Goal: Navigation & Orientation: Find specific page/section

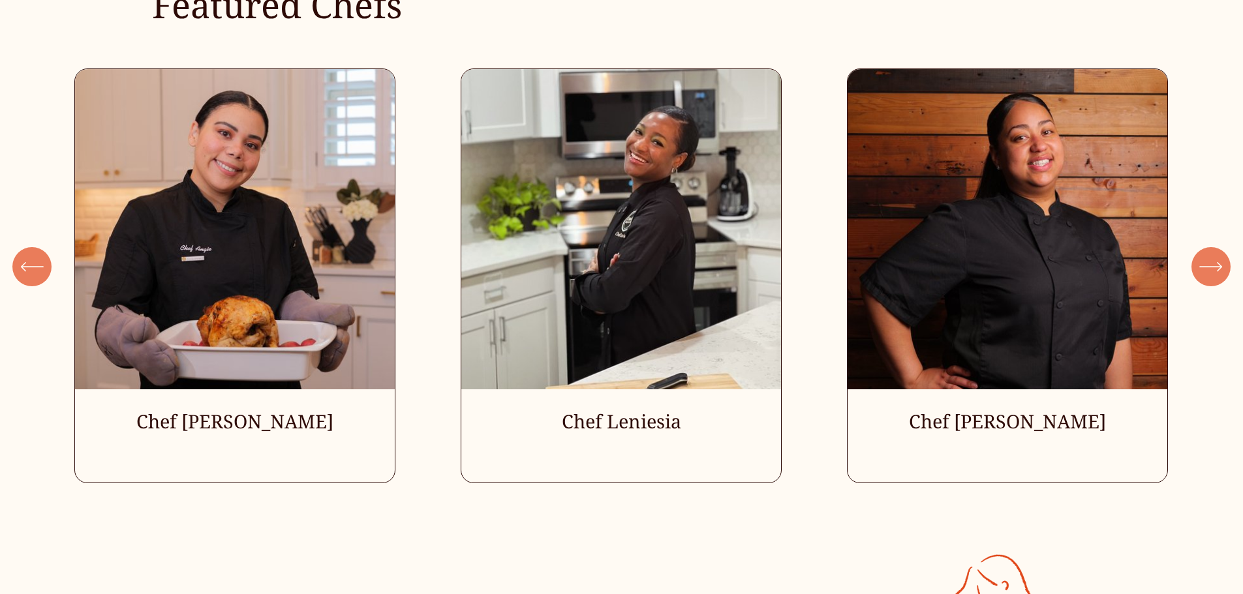
scroll to position [3979, 0]
click at [1218, 277] on icon "\a \a \a Next\a \a" at bounding box center [1210, 267] width 23 height 23
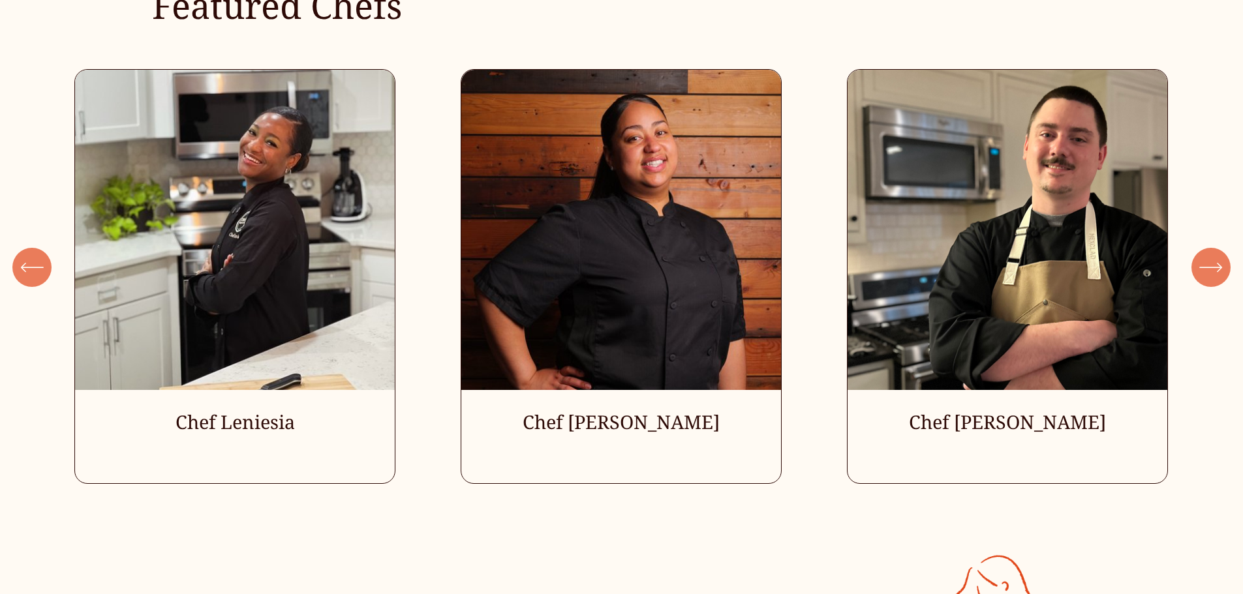
click at [1218, 277] on icon "\a \a \a Next\a \a" at bounding box center [1210, 267] width 23 height 23
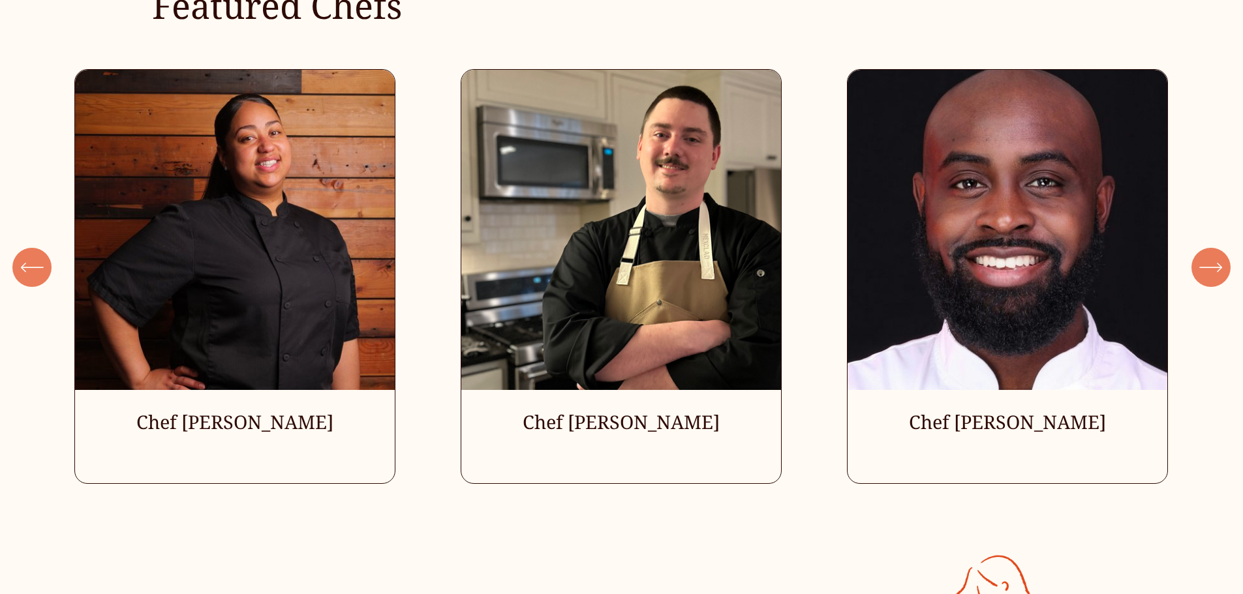
click at [1218, 277] on icon "\a \a \a Next\a \a" at bounding box center [1210, 267] width 23 height 23
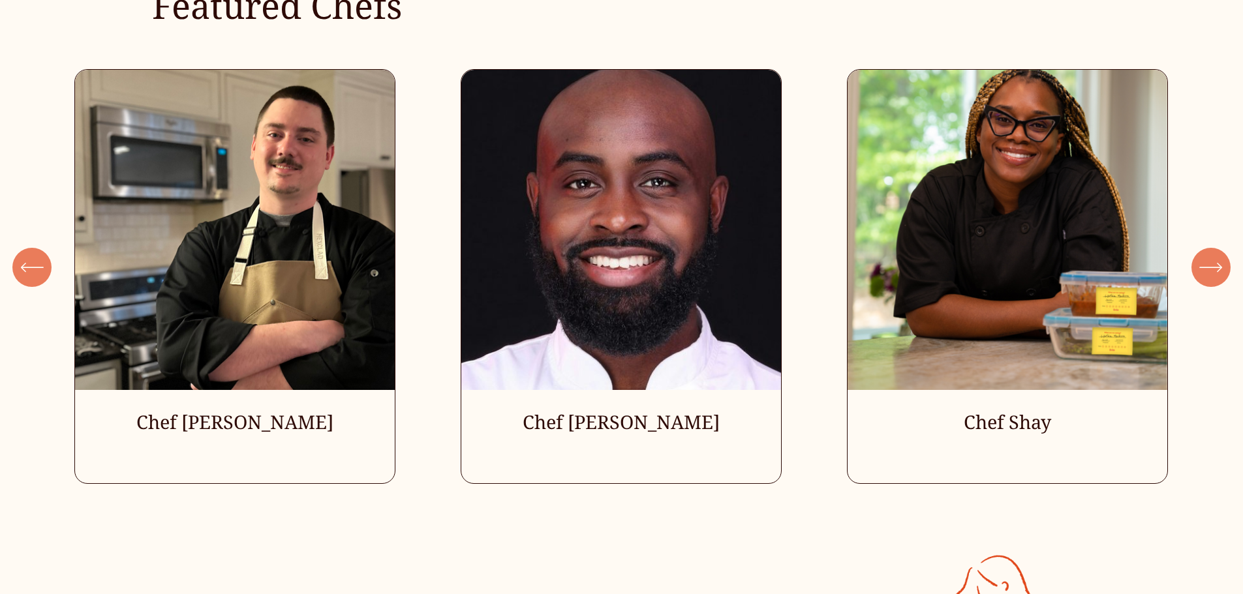
click at [1218, 277] on icon "\a \a \a Next\a \a" at bounding box center [1210, 267] width 23 height 23
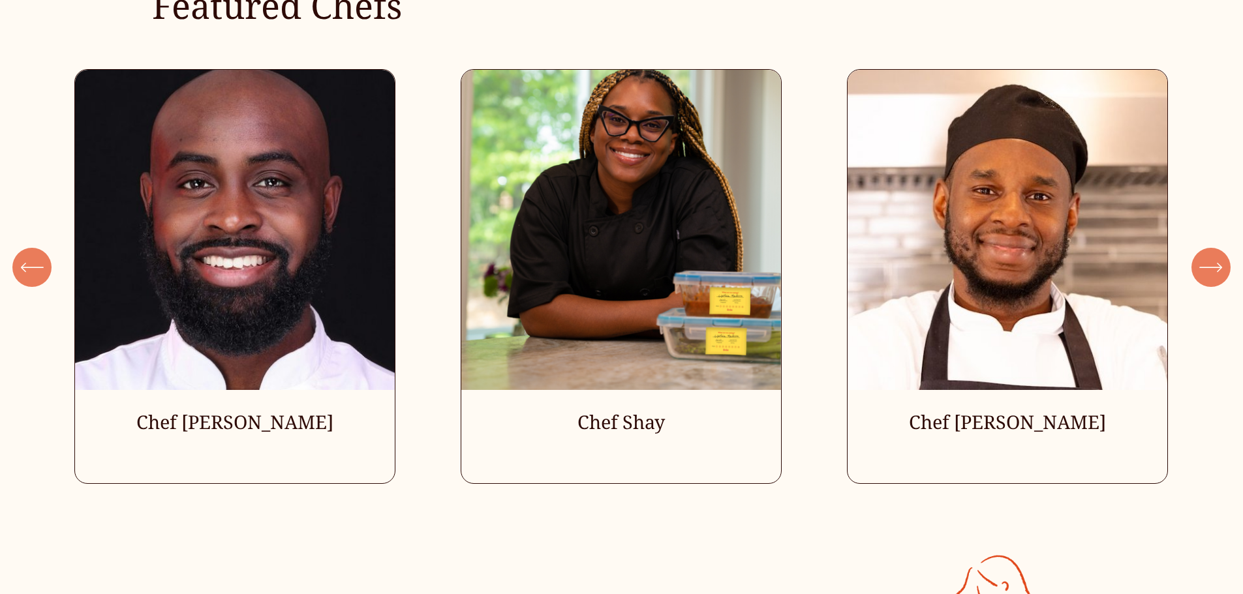
click at [1218, 277] on icon "\a \a \a Next\a \a" at bounding box center [1210, 267] width 23 height 23
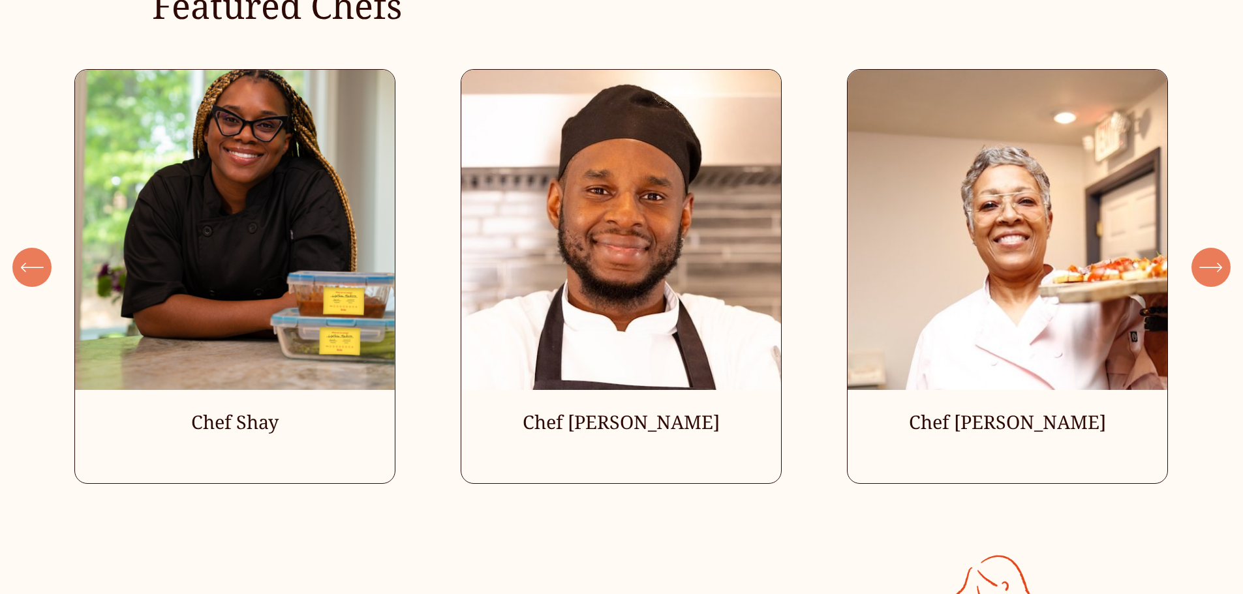
click at [1218, 277] on icon "\a \a \a Next\a \a" at bounding box center [1210, 267] width 23 height 23
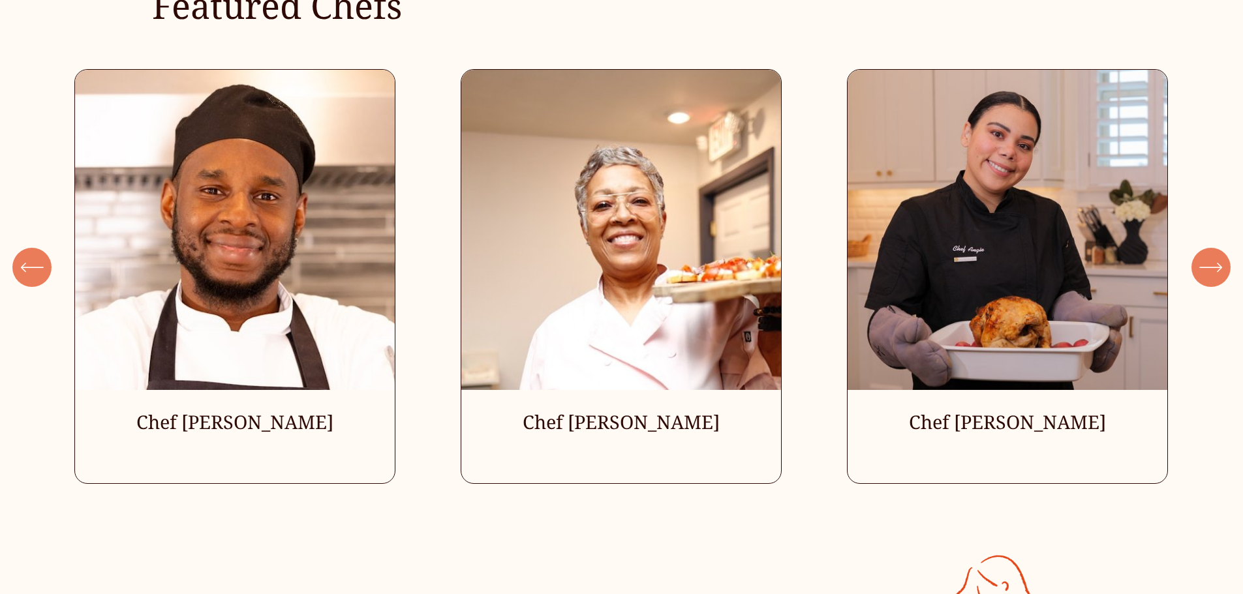
click at [1218, 277] on icon "\a \a \a Next\a \a" at bounding box center [1210, 267] width 23 height 23
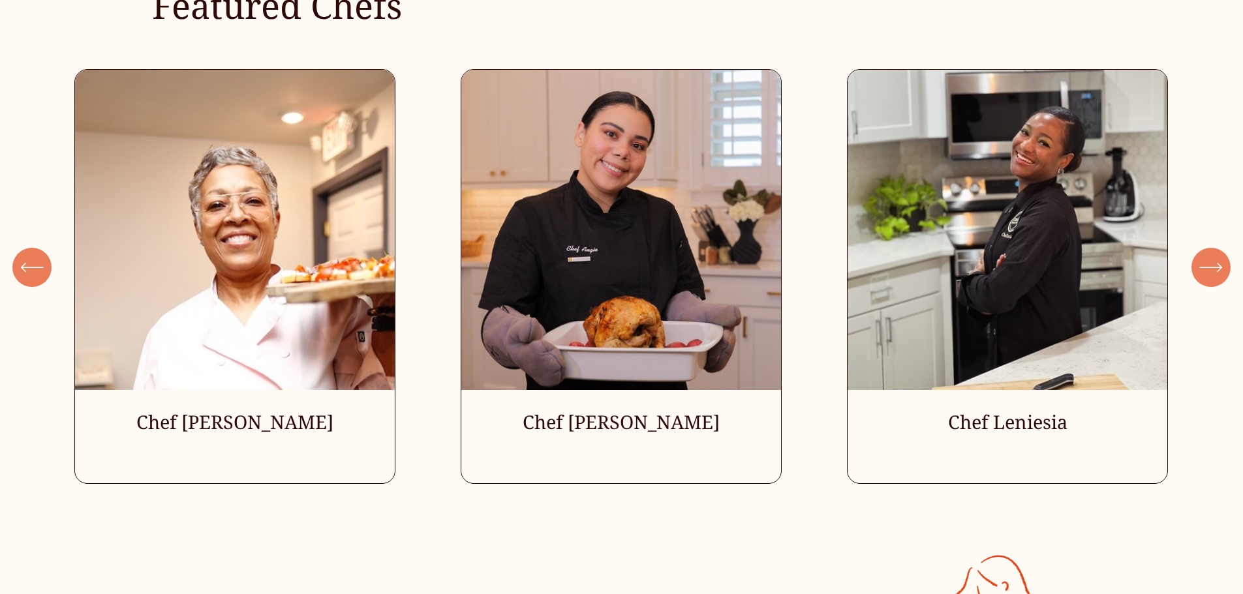
click at [1218, 277] on icon "\a \a \a Next\a \a" at bounding box center [1210, 267] width 23 height 23
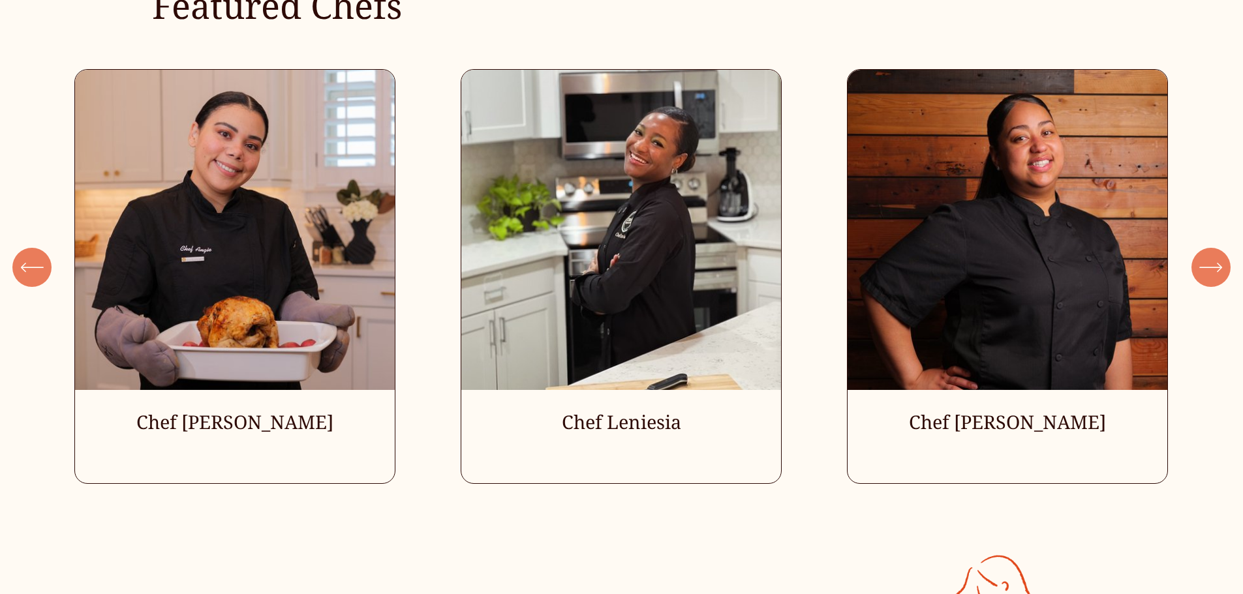
click at [1218, 277] on icon "\a \a \a Next\a \a" at bounding box center [1210, 267] width 23 height 23
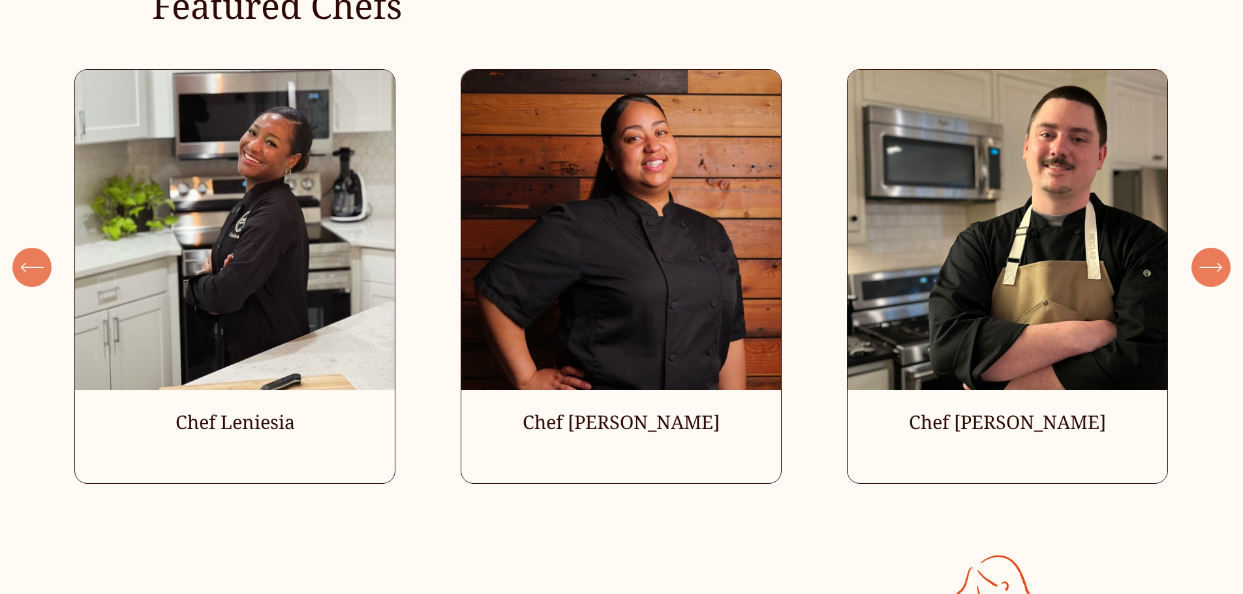
click at [1218, 277] on icon "\a \a \a Next\a \a" at bounding box center [1210, 267] width 23 height 23
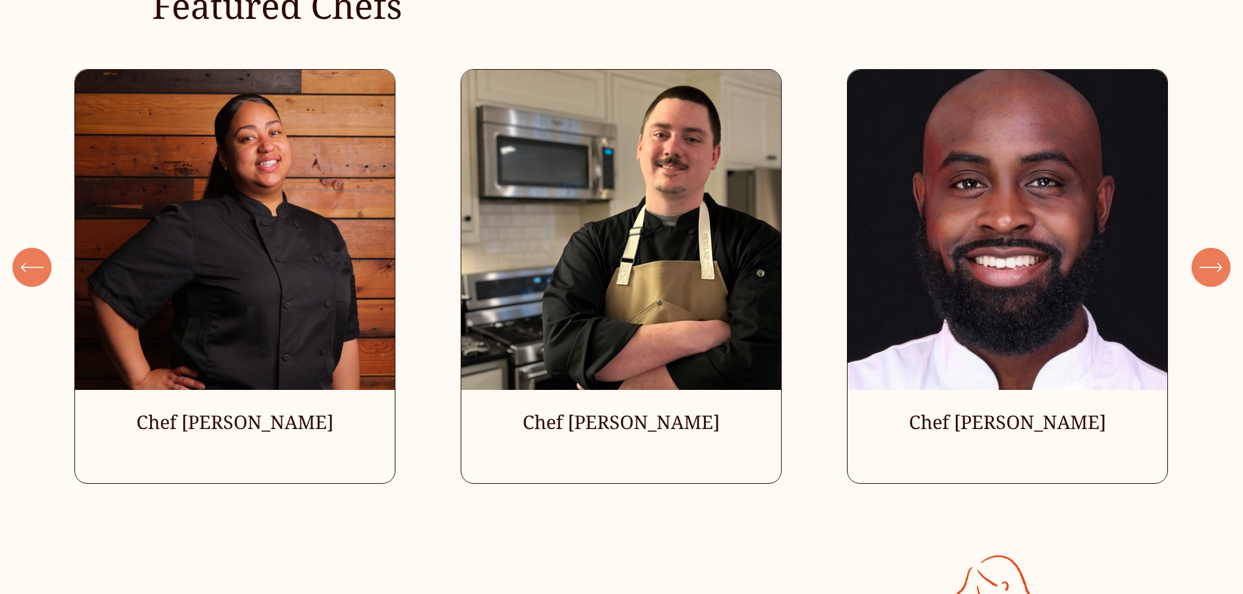
click at [1218, 277] on icon "\a \a \a Next\a \a" at bounding box center [1210, 267] width 23 height 23
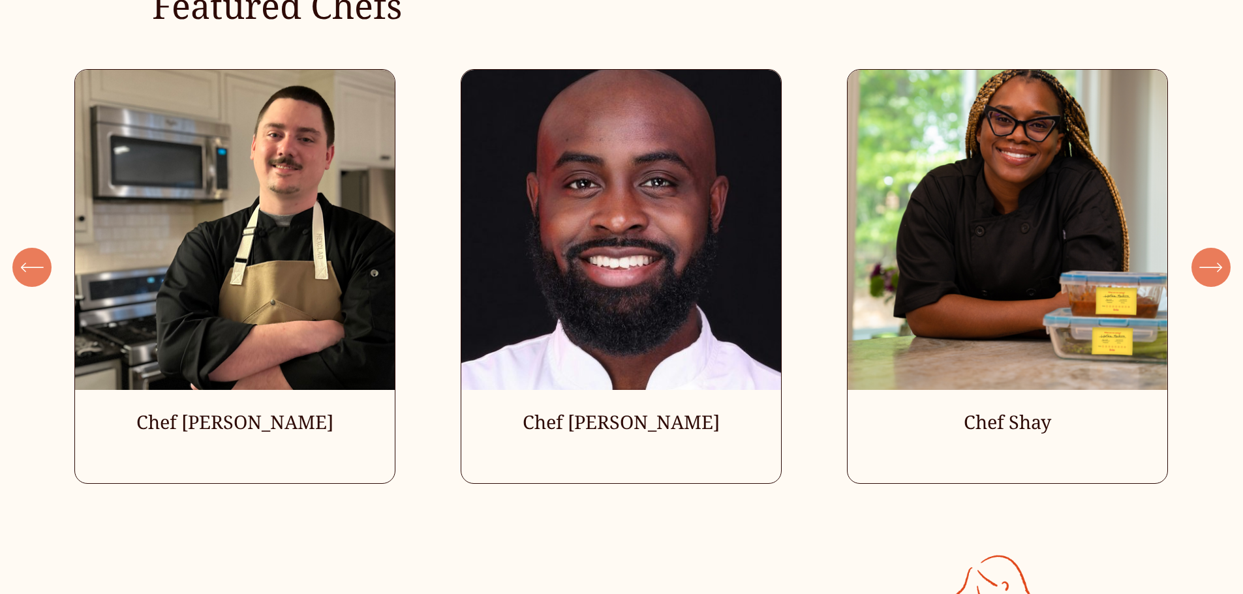
click at [1218, 277] on icon "\a \a \a Next\a \a" at bounding box center [1210, 267] width 23 height 23
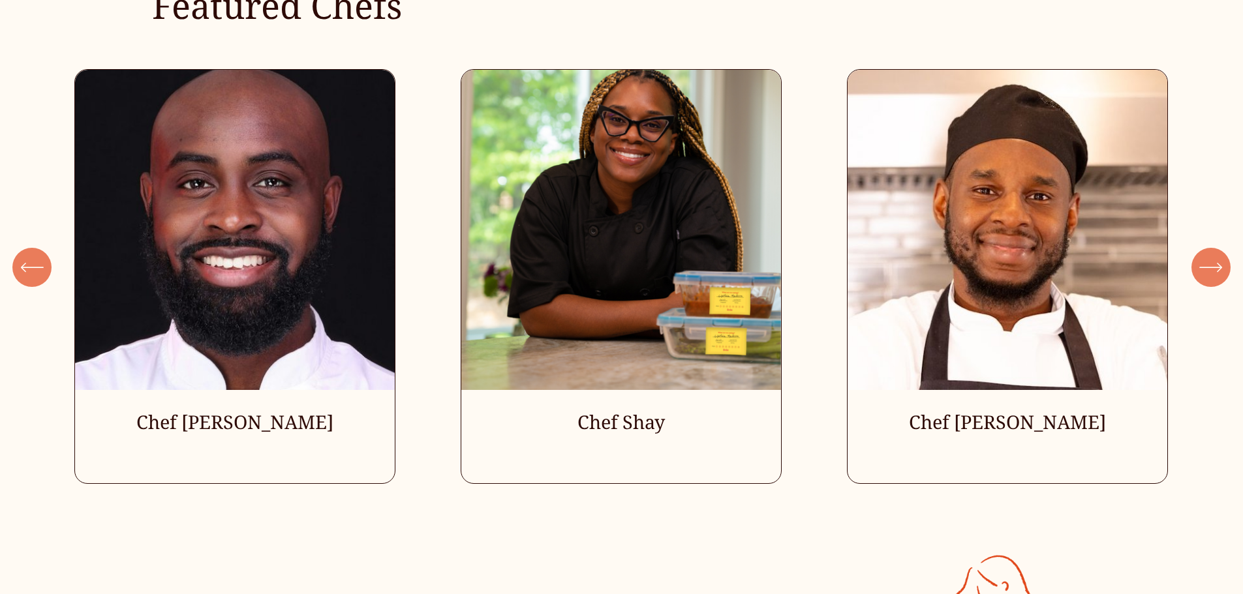
click at [1218, 277] on icon "\a \a \a Next\a \a" at bounding box center [1210, 267] width 23 height 23
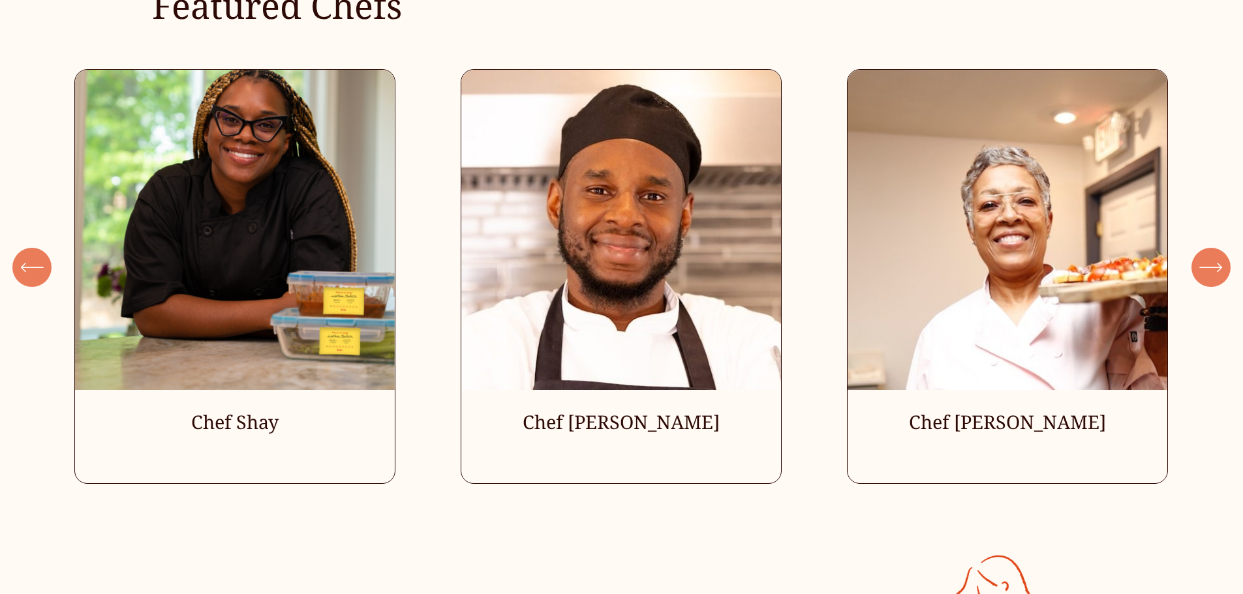
click at [1218, 277] on icon "\a \a \a Next\a \a" at bounding box center [1210, 267] width 23 height 23
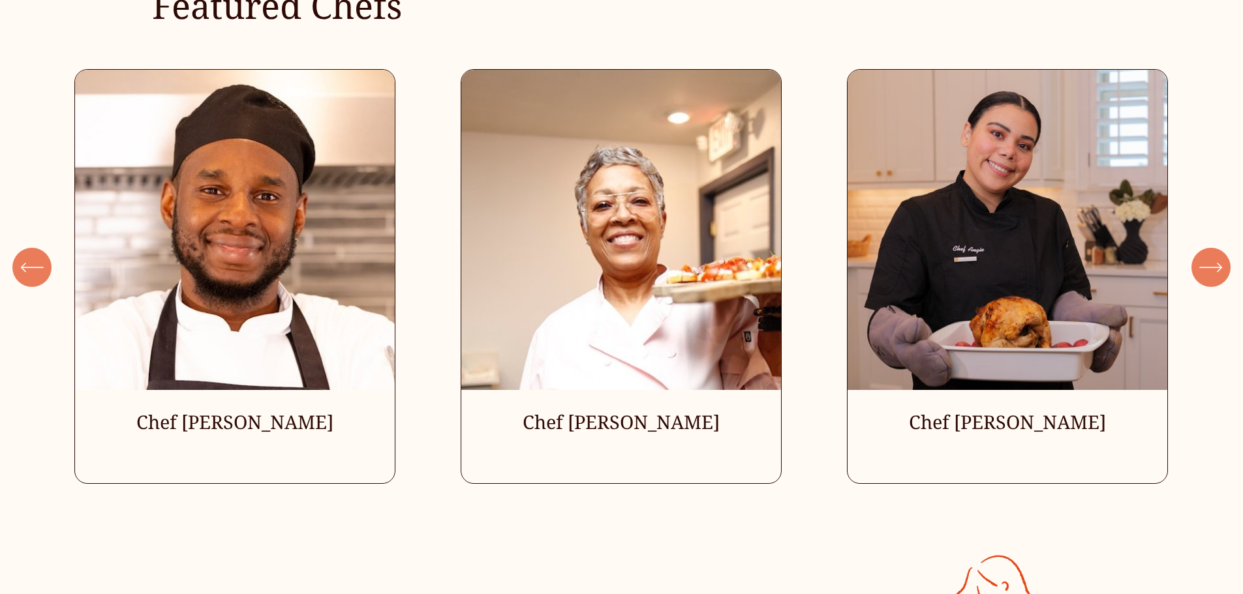
click at [1218, 277] on icon "\a \a \a Next\a \a" at bounding box center [1210, 267] width 23 height 23
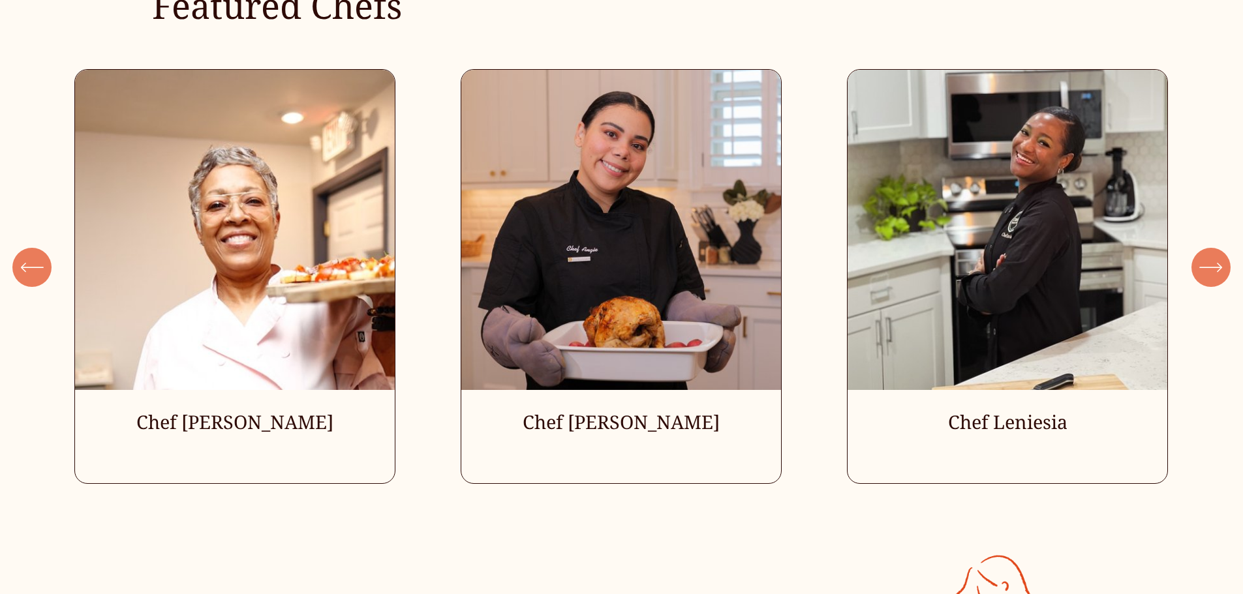
click at [1218, 277] on icon "\a \a \a Next\a \a" at bounding box center [1210, 267] width 23 height 23
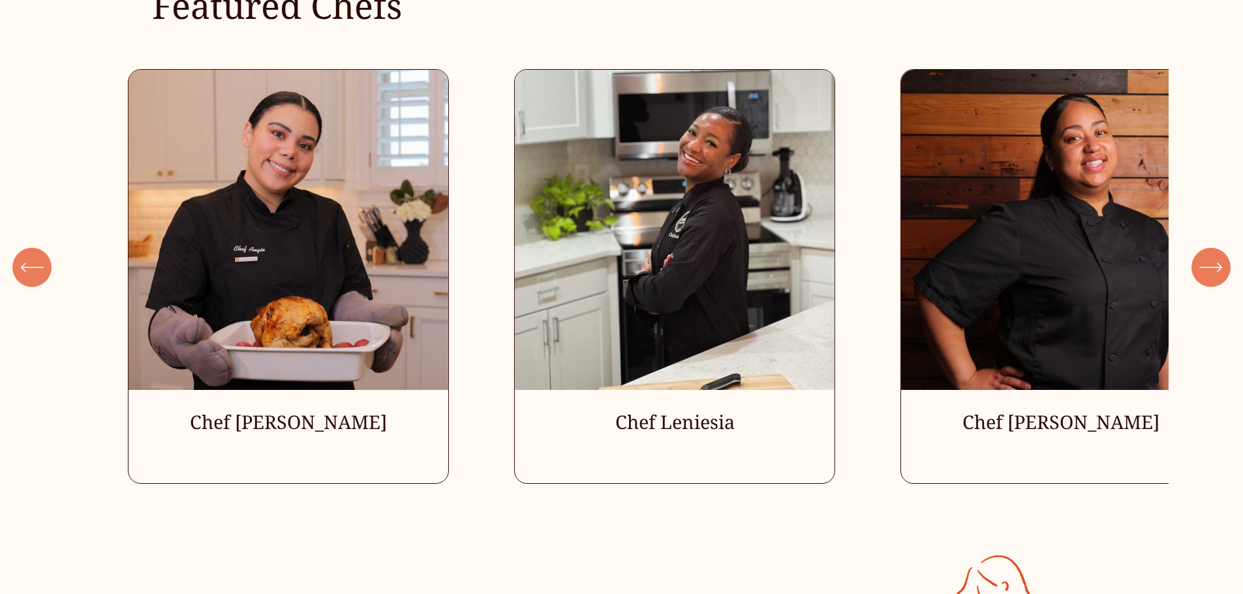
click at [1218, 277] on icon "\a \a \a Next\a \a" at bounding box center [1210, 267] width 23 height 23
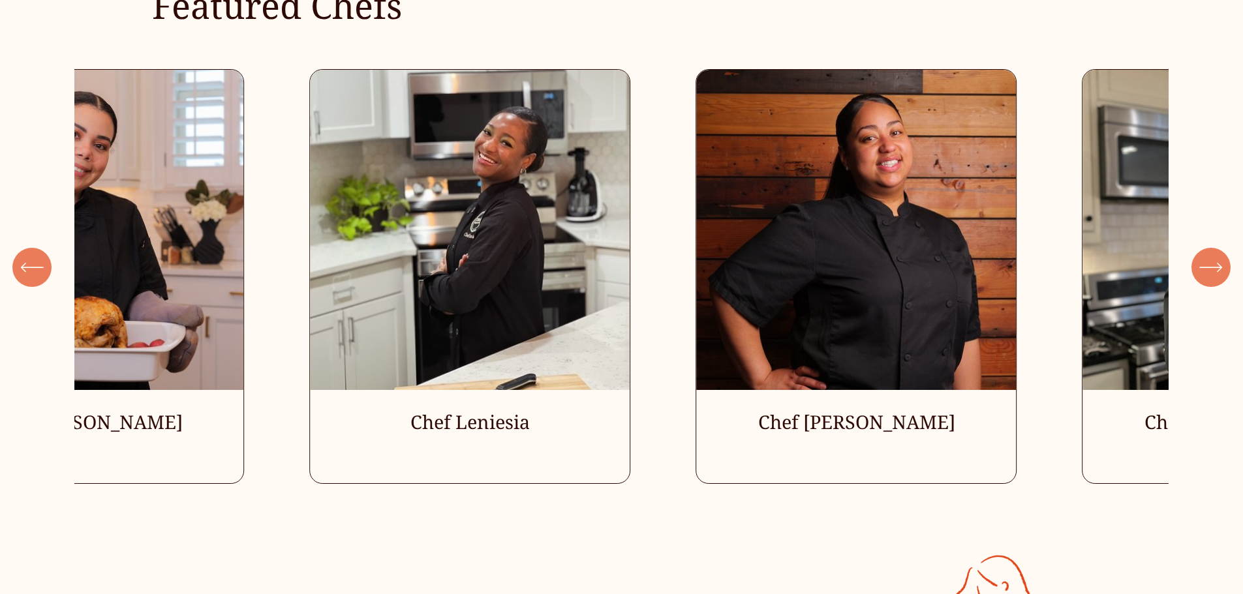
click at [1218, 277] on icon "\a \a \a Next\a \a" at bounding box center [1210, 267] width 23 height 23
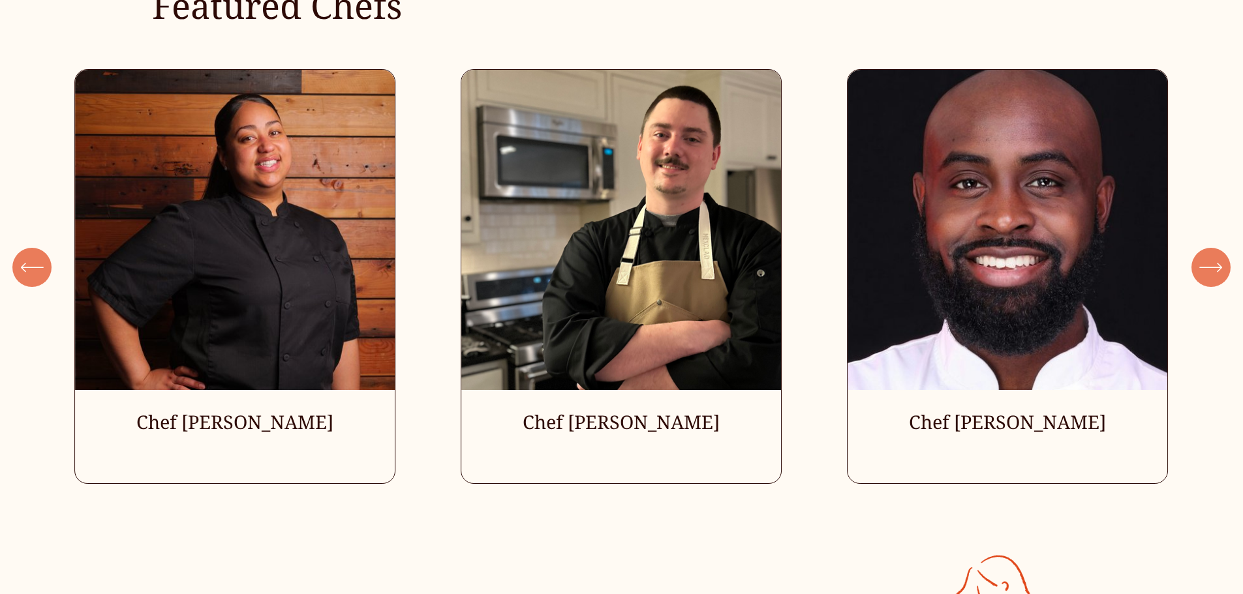
click at [1218, 277] on icon "\a \a \a Next\a \a" at bounding box center [1210, 267] width 23 height 23
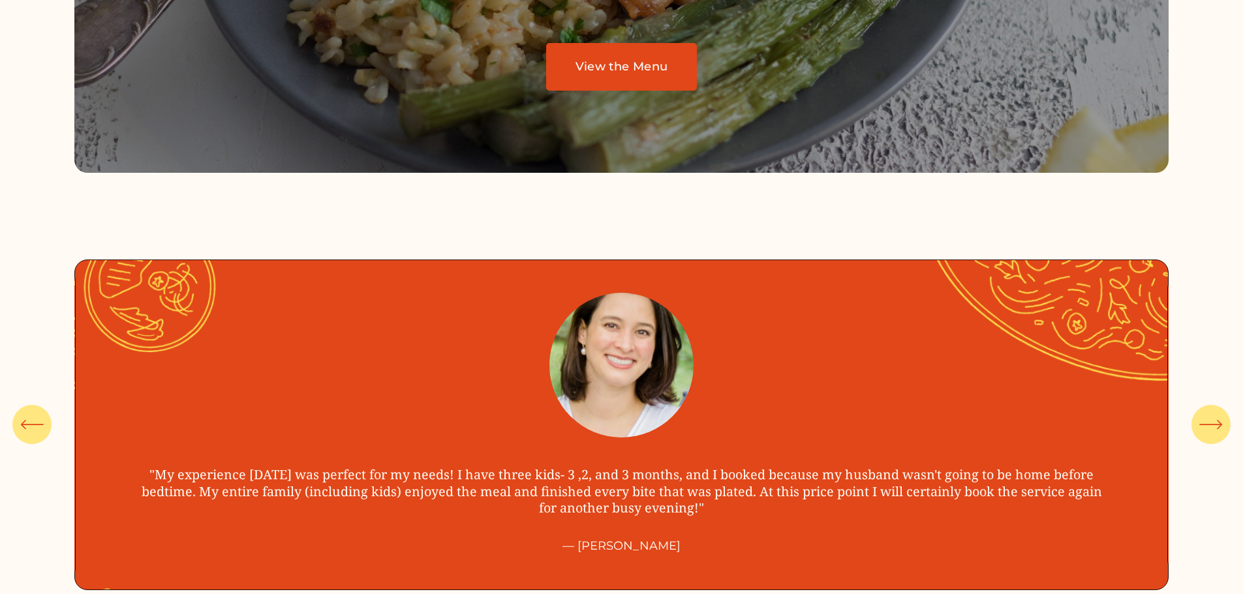
scroll to position [5088, 0]
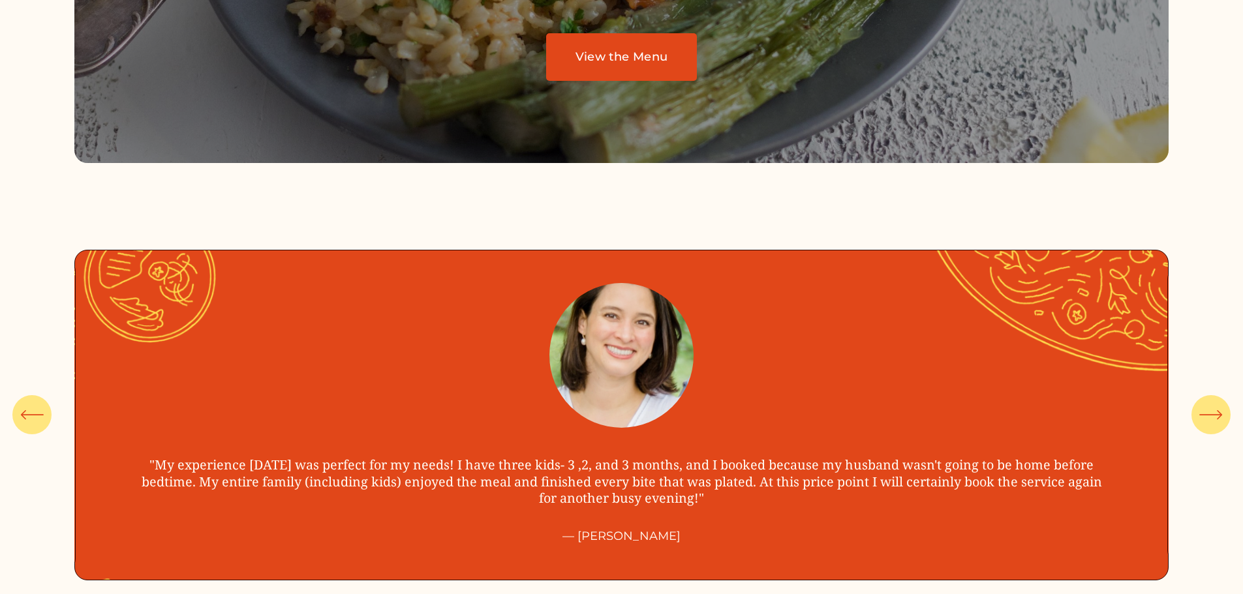
click at [631, 72] on link "View the Menu" at bounding box center [621, 57] width 151 height 48
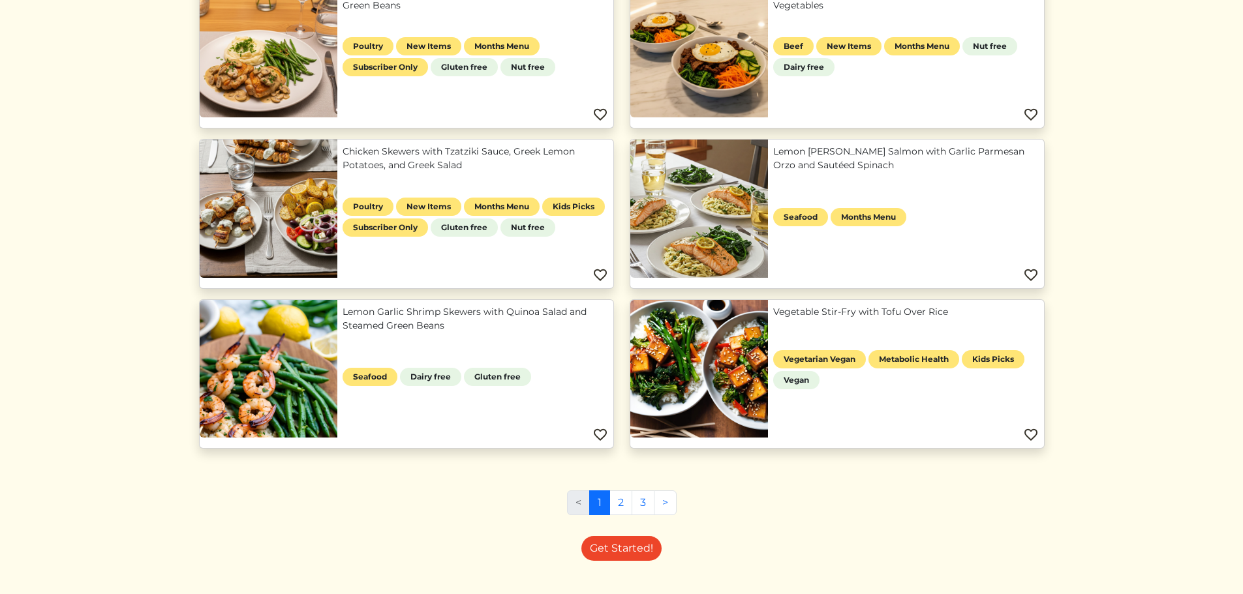
scroll to position [848, 0]
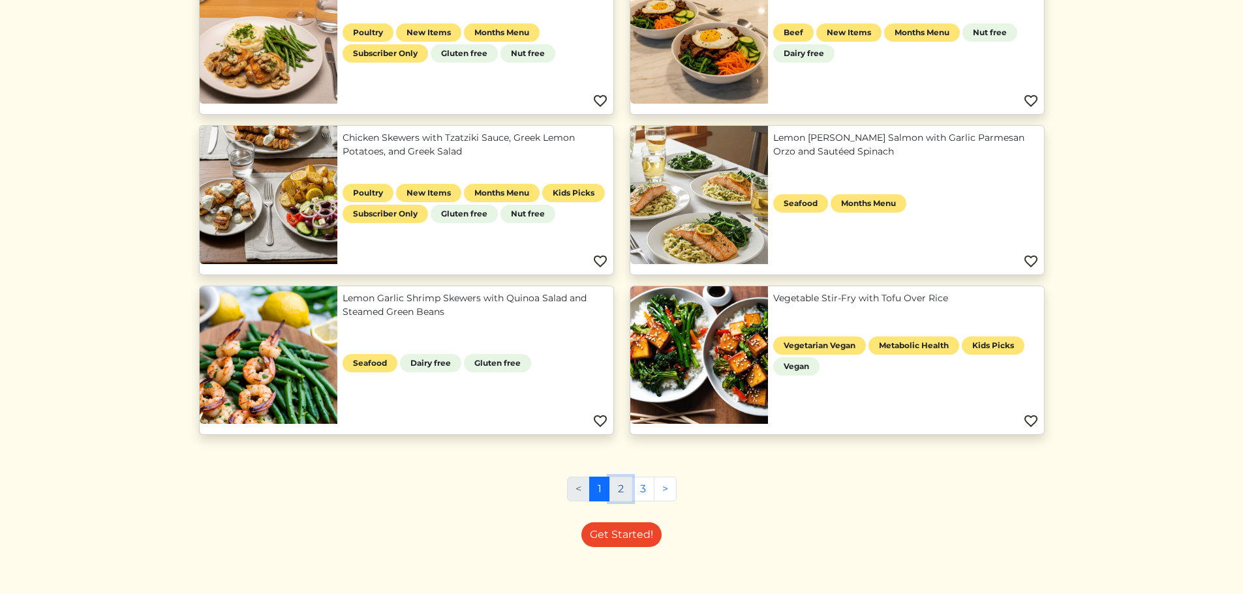
click at [624, 493] on link "2" at bounding box center [620, 489] width 23 height 25
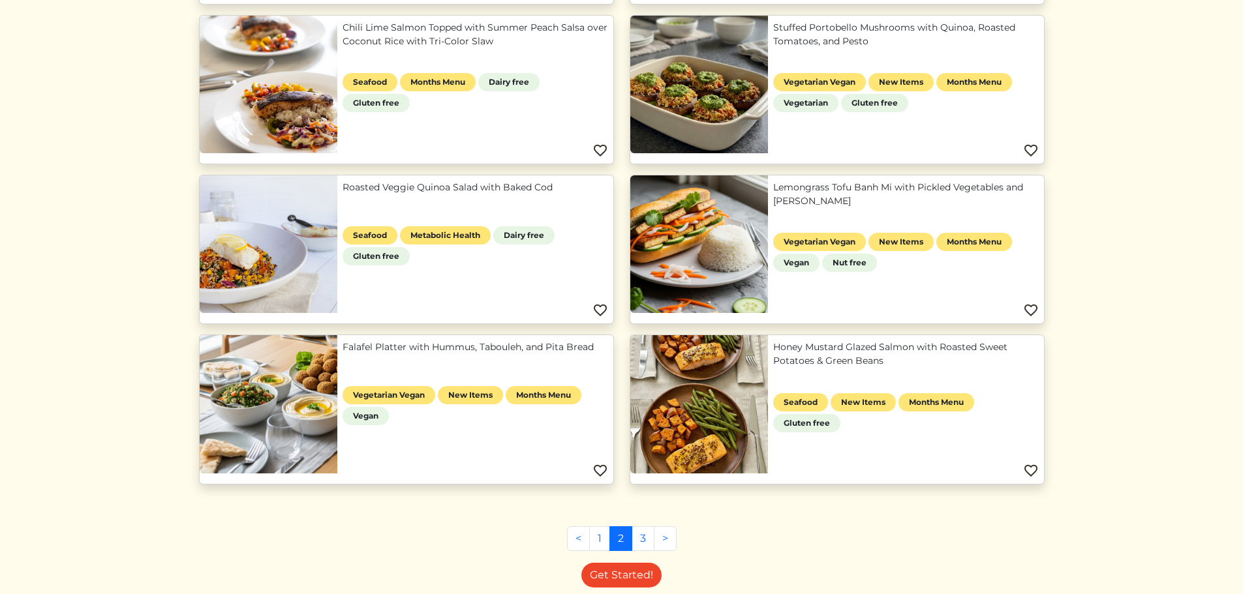
scroll to position [652, 0]
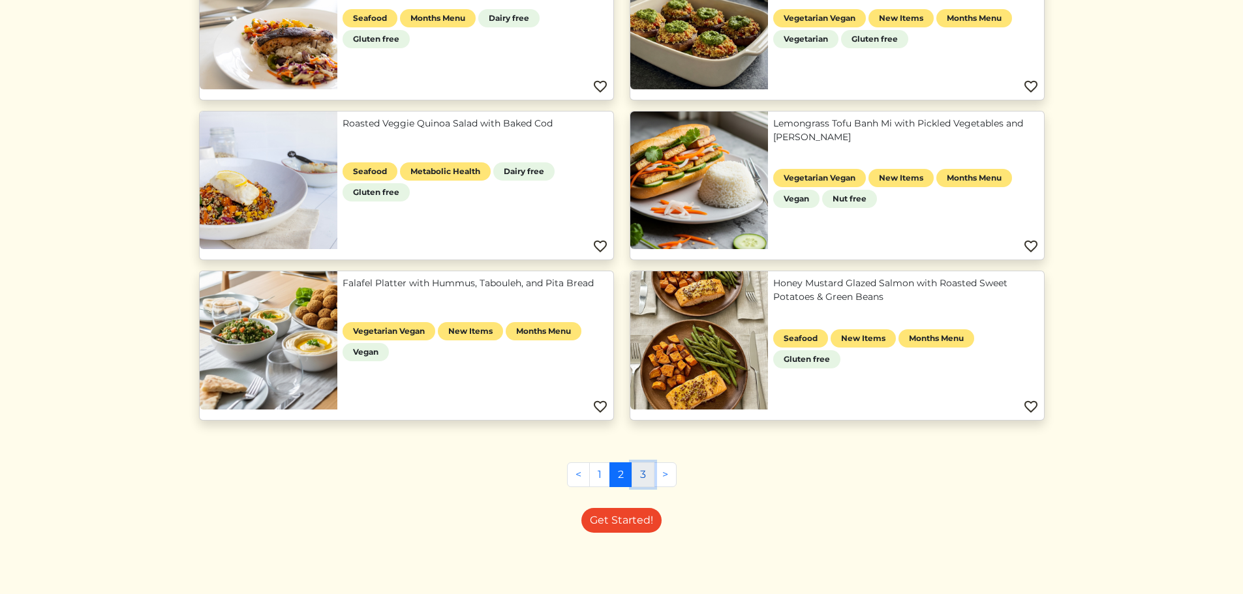
click at [643, 478] on link "3" at bounding box center [642, 475] width 23 height 25
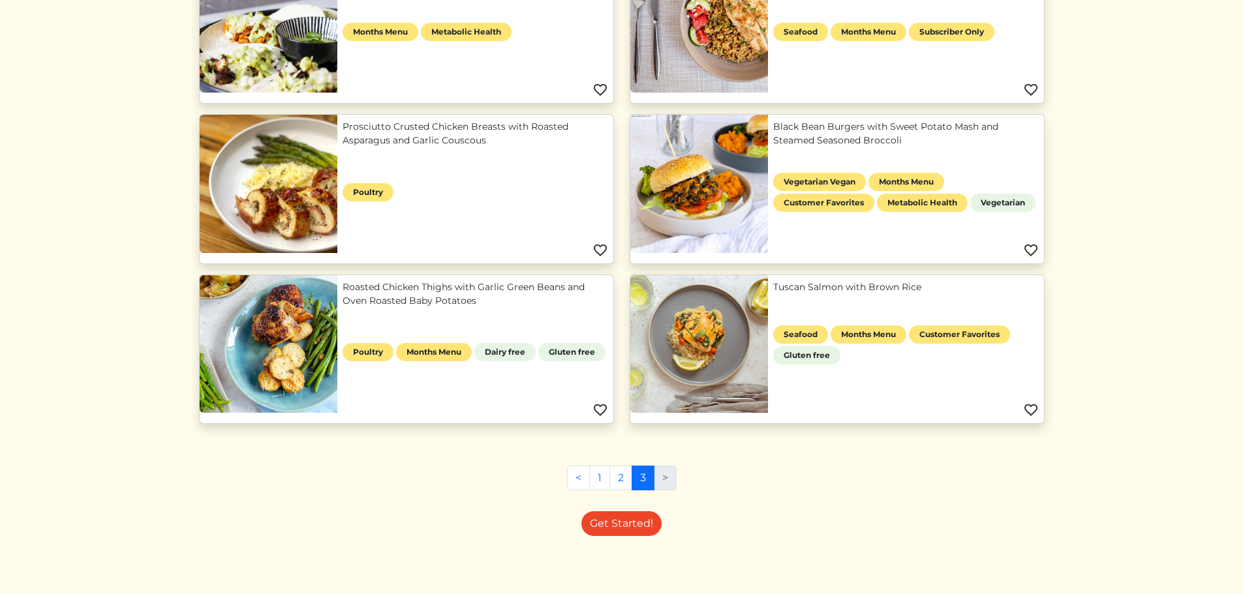
scroll to position [862, 0]
